Goal: Transaction & Acquisition: Purchase product/service

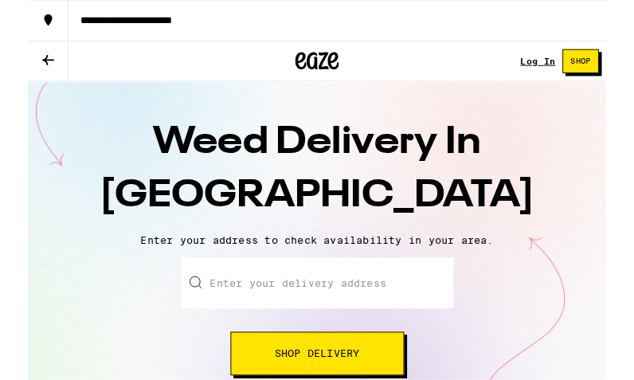
scroll to position [19, 0]
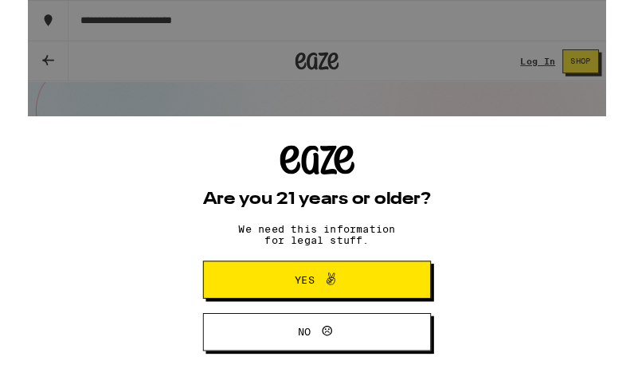
click at [233, 302] on button "Yes" at bounding box center [317, 306] width 250 height 41
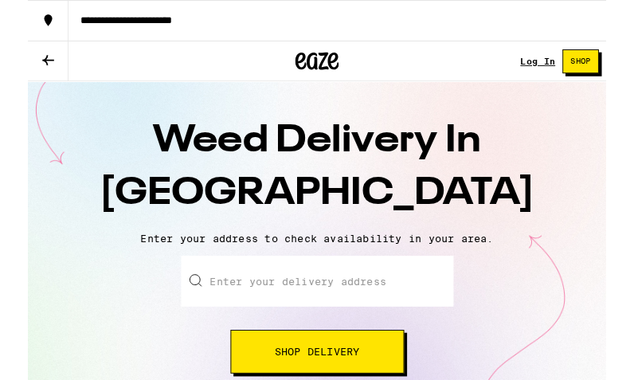
scroll to position [0, 0]
click at [205, 301] on input "Enter your delivery address" at bounding box center [317, 308] width 299 height 56
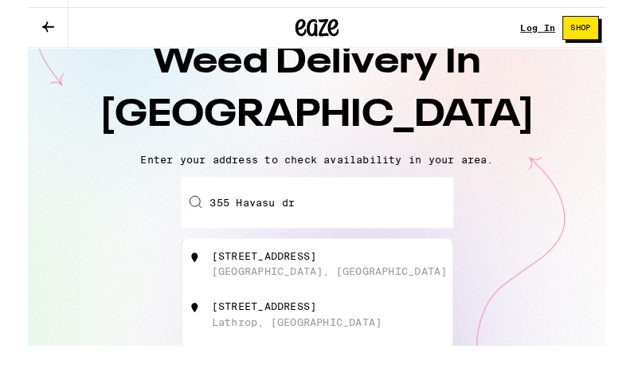
scroll to position [68, 0]
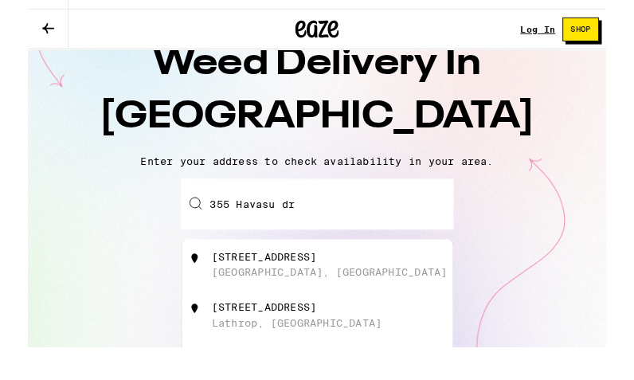
click at [214, 310] on div "[STREET_ADDRESS]" at bounding box center [258, 316] width 115 height 13
type input "[STREET_ADDRESS]"
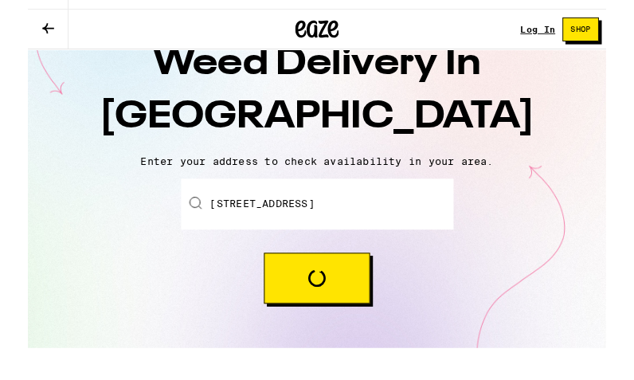
scroll to position [103, 0]
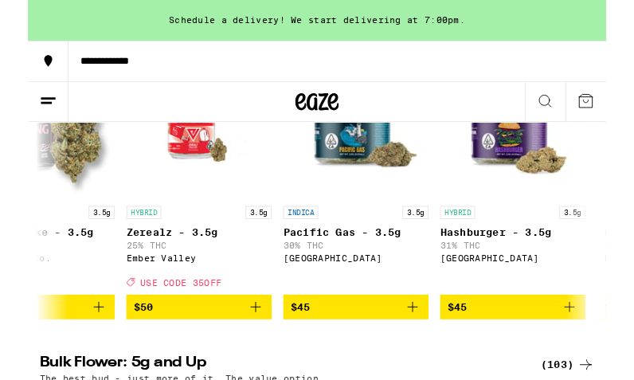
scroll to position [0, 6613]
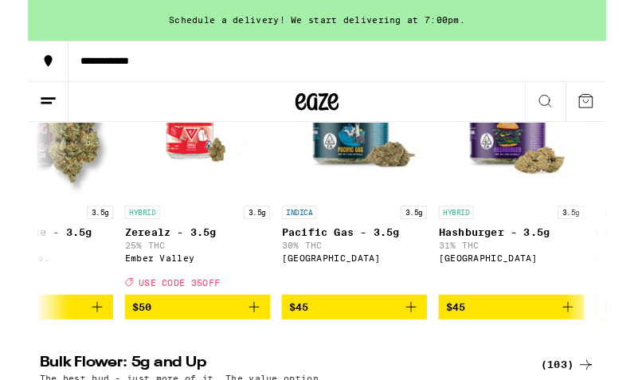
click at [568, 115] on icon at bounding box center [566, 110] width 19 height 19
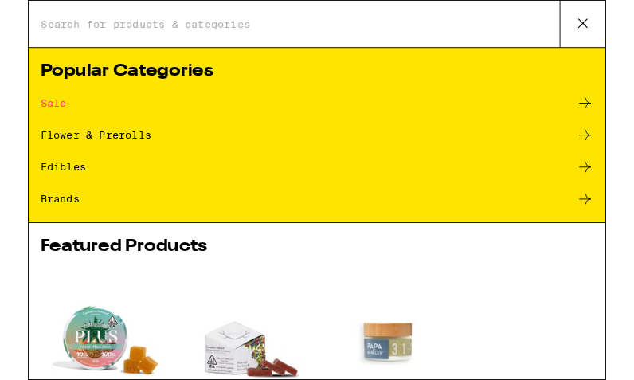
scroll to position [0, 0]
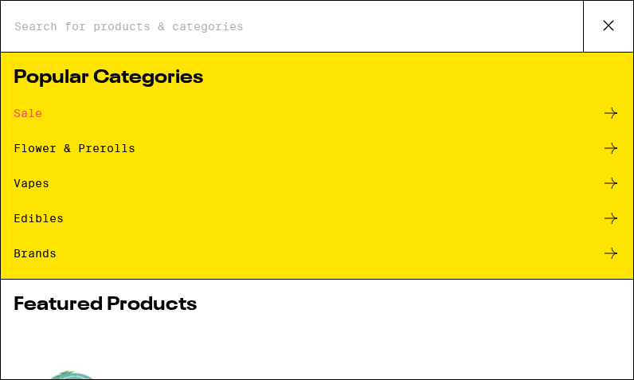
click at [56, 28] on input "Search for Products" at bounding box center [298, 26] width 569 height 14
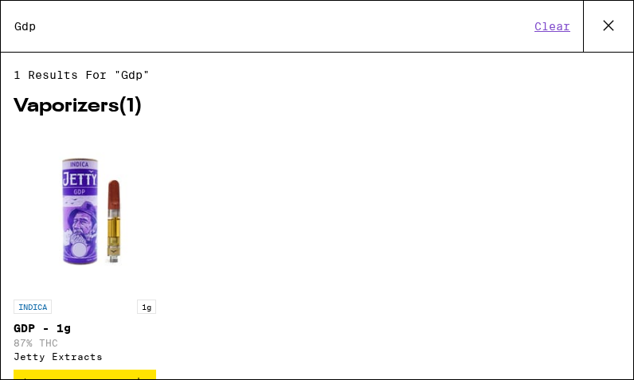
click at [54, 31] on input "Gdp" at bounding box center [272, 26] width 516 height 14
type input "G"
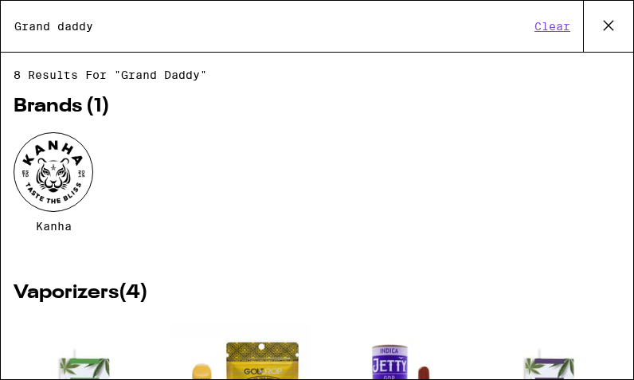
click at [112, 26] on input "Grand daddy" at bounding box center [272, 26] width 516 height 14
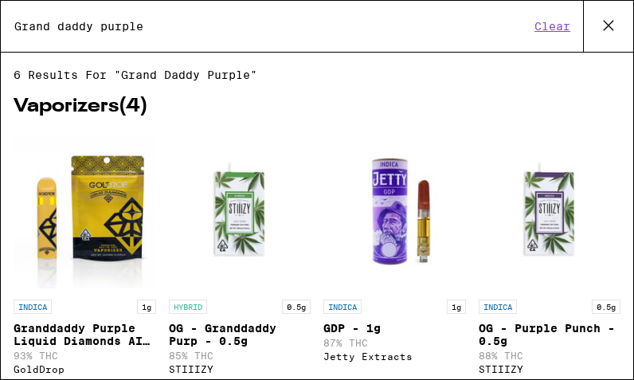
type input "Grand daddy purple"
